Goal: Check status: Check status

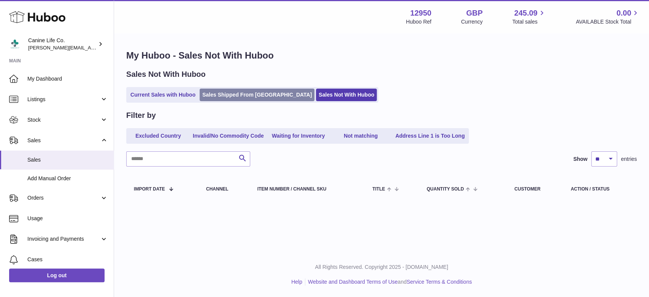
click at [243, 91] on link "Sales Shipped From [GEOGRAPHIC_DATA]" at bounding box center [257, 95] width 115 height 13
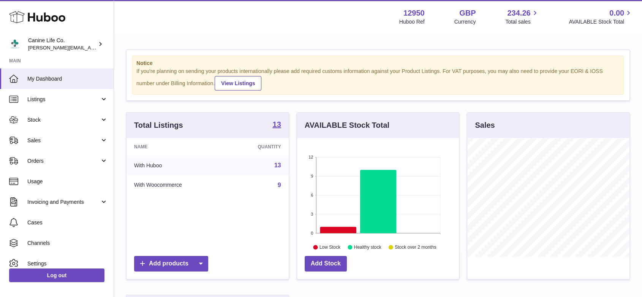
scroll to position [119, 162]
click at [36, 139] on span "Sales" at bounding box center [63, 140] width 73 height 7
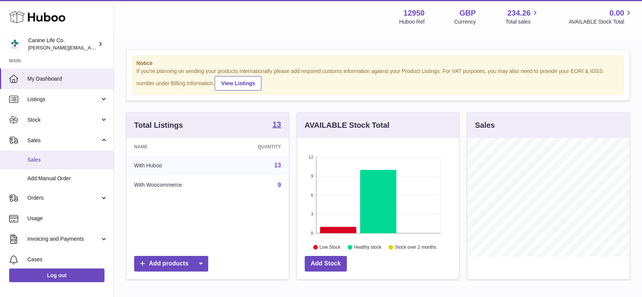
click at [42, 164] on link "Sales" at bounding box center [57, 159] width 114 height 19
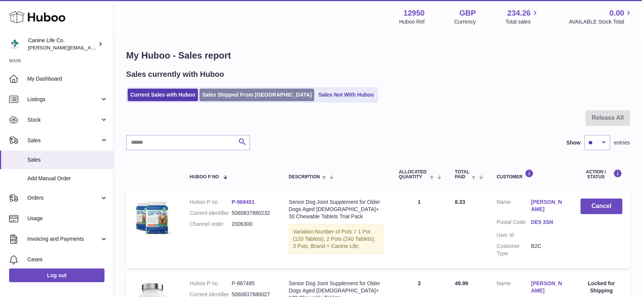
click at [232, 97] on link "Sales Shipped From [GEOGRAPHIC_DATA]" at bounding box center [257, 95] width 115 height 13
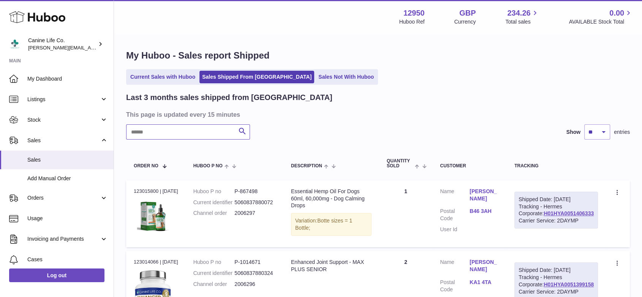
click at [184, 133] on input "text" at bounding box center [188, 131] width 124 height 15
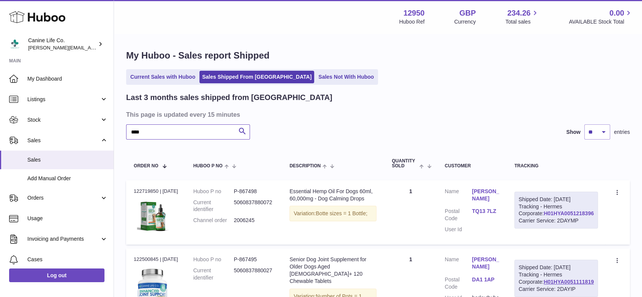
type input "****"
click at [578, 216] on link "H01HYA0051218396" at bounding box center [569, 213] width 50 height 6
click at [316, 77] on link "Sales Not With Huboo" at bounding box center [346, 77] width 61 height 13
